Goal: Information Seeking & Learning: Find specific page/section

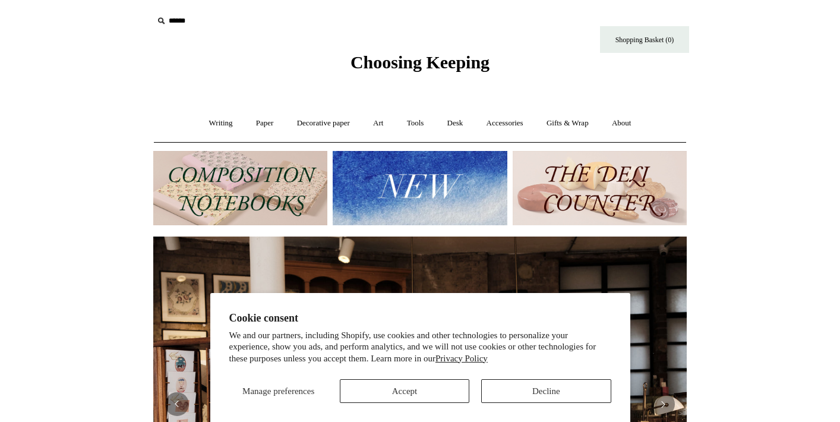
click at [538, 389] on button "Decline" at bounding box center [546, 391] width 130 height 24
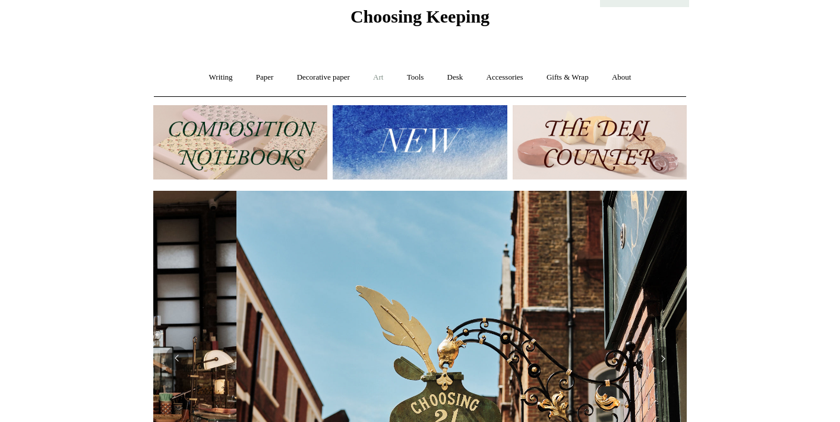
scroll to position [0, 534]
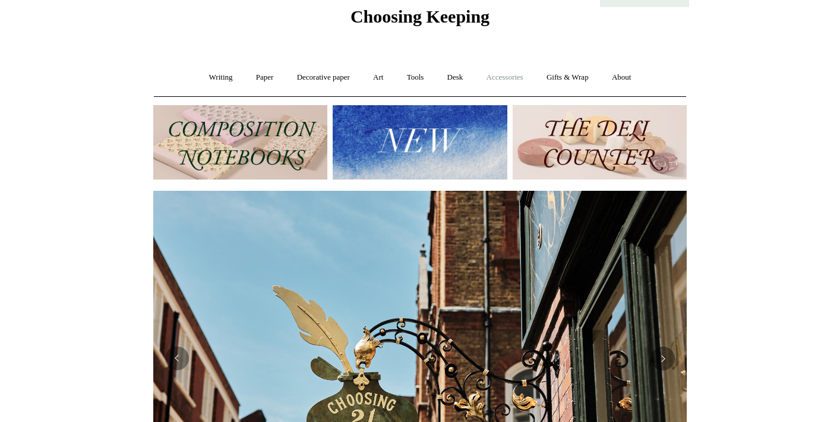
click at [507, 74] on link "Accessories +" at bounding box center [505, 77] width 58 height 31
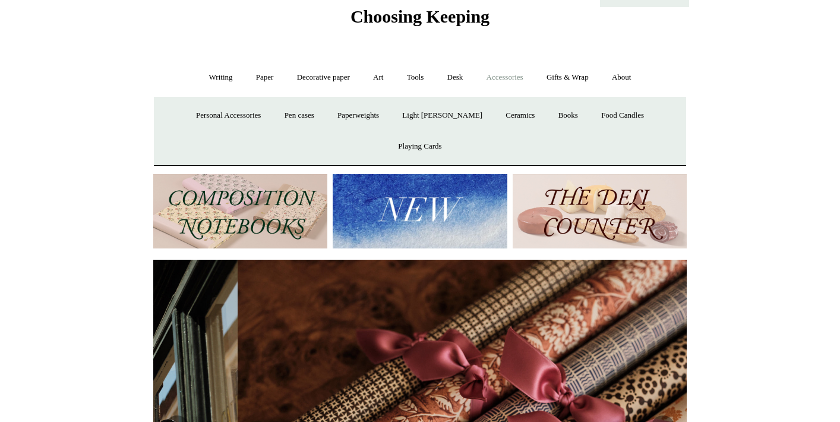
scroll to position [0, 1067]
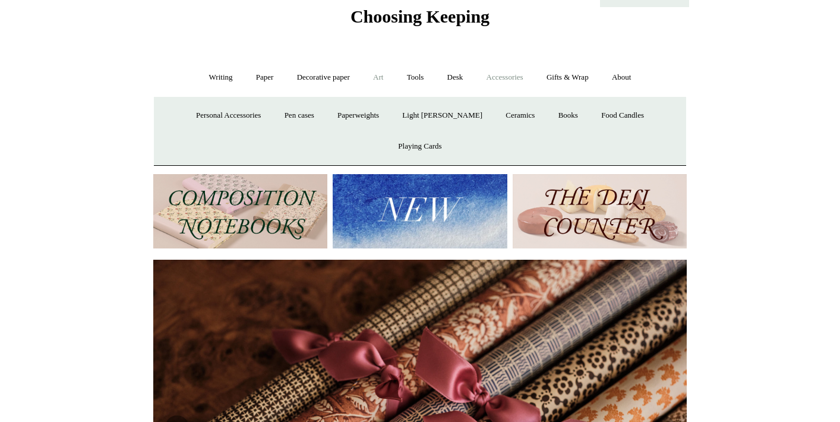
click at [382, 77] on link "Art +" at bounding box center [377, 77] width 31 height 31
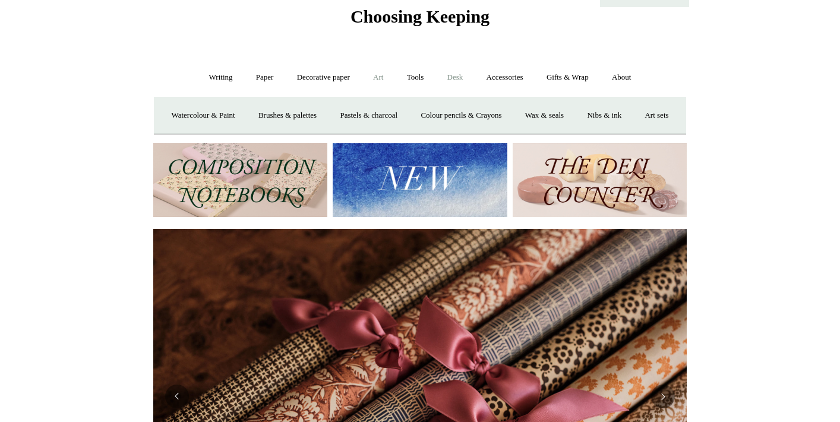
click at [458, 77] on link "Desk +" at bounding box center [455, 77] width 37 height 31
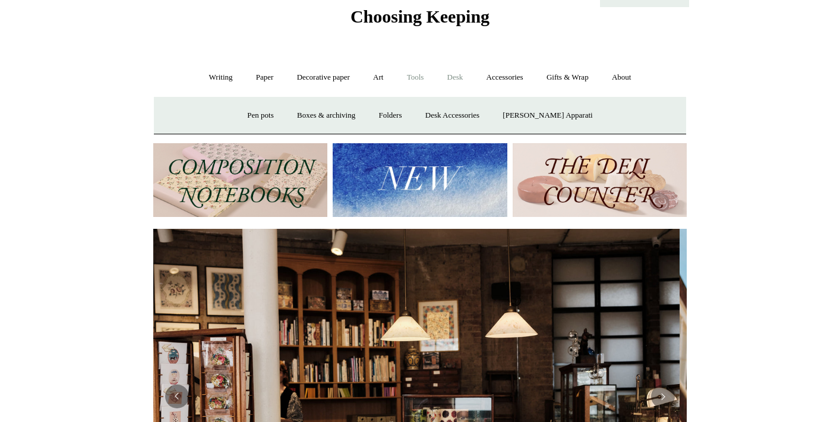
scroll to position [0, 0]
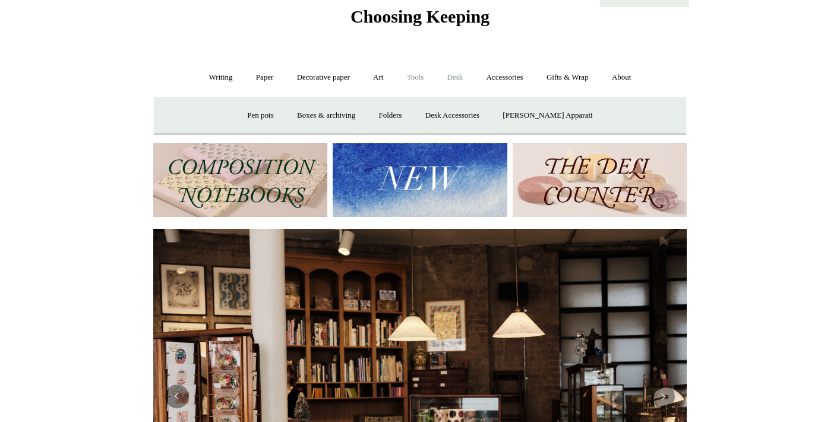
click at [415, 78] on link "Tools +" at bounding box center [415, 77] width 39 height 31
click at [440, 115] on link "Glue" at bounding box center [441, 115] width 36 height 31
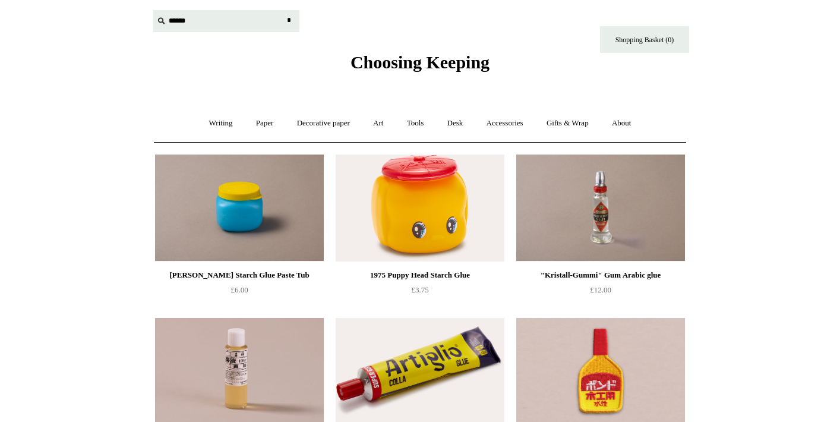
click at [176, 21] on input "text" at bounding box center [226, 21] width 146 height 22
type input "********"
click at [289, 20] on input "*" at bounding box center [289, 20] width 12 height 21
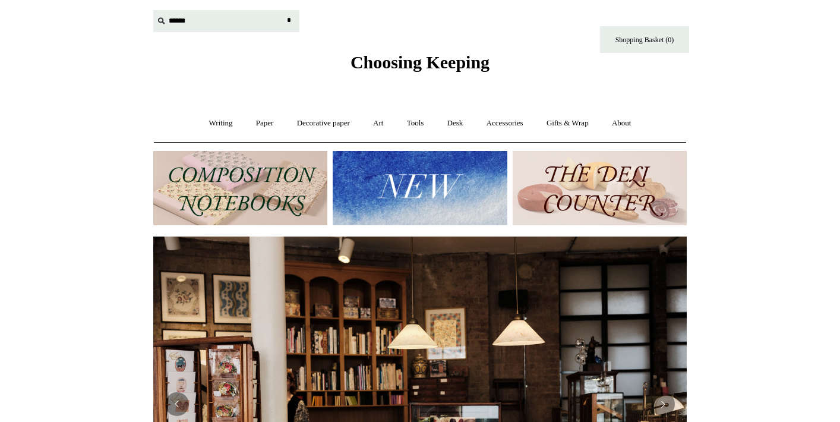
click at [181, 24] on input "text" at bounding box center [226, 21] width 146 height 22
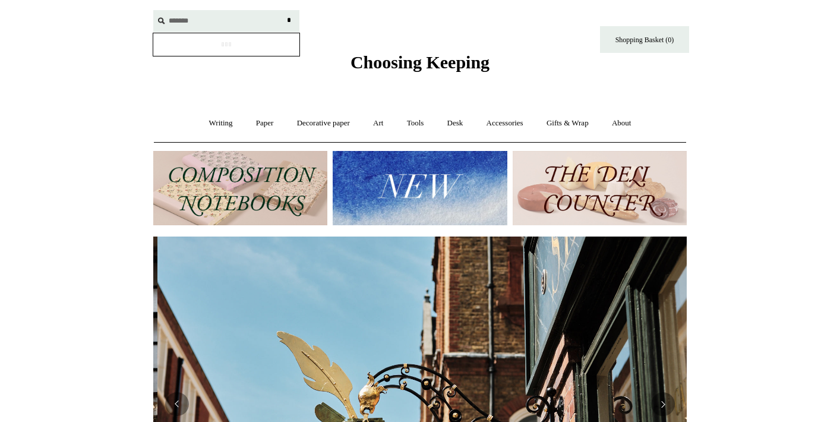
type input "********"
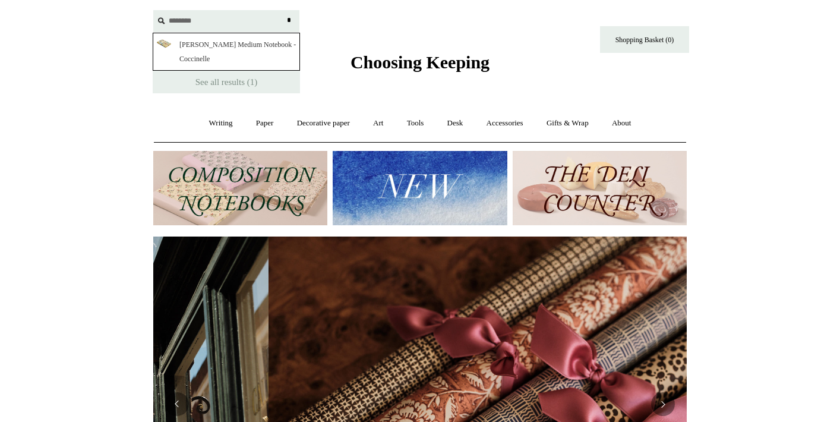
scroll to position [0, 1067]
